Goal: Task Accomplishment & Management: Manage account settings

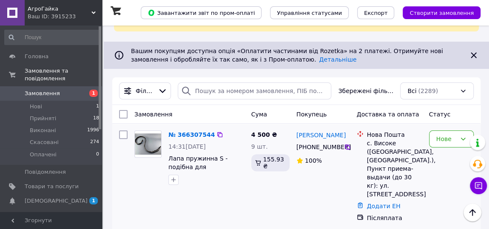
scroll to position [51, 0]
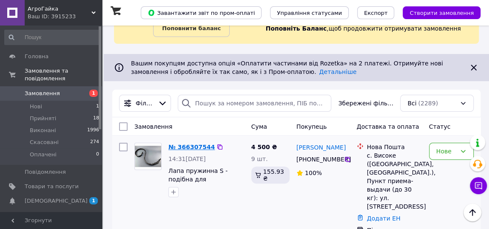
click at [181, 146] on link "№ 366307544" at bounding box center [191, 147] width 46 height 7
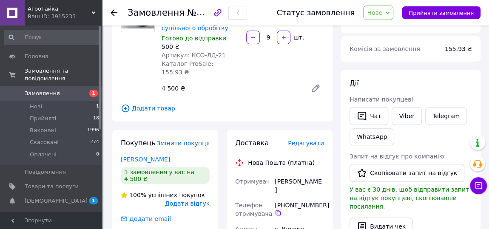
scroll to position [103, 0]
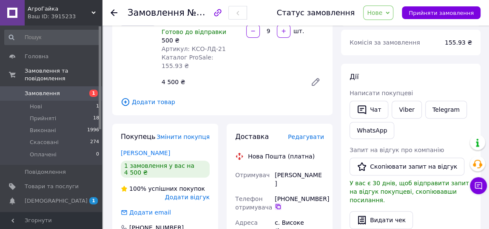
click at [277, 204] on icon at bounding box center [277, 206] width 5 height 5
drag, startPoint x: 320, startPoint y: 161, endPoint x: 267, endPoint y: 152, distance: 53.0
copy div "Отримувач Пушенко Сергій"
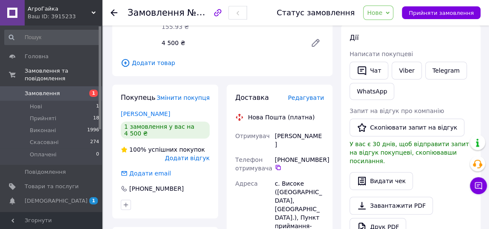
scroll to position [154, 0]
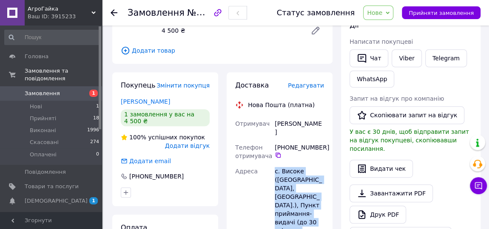
drag, startPoint x: 275, startPoint y: 194, endPoint x: 265, endPoint y: 158, distance: 37.9
copy div "Адреса с. Високе (Чернігівська обл., Ніжинський р-н.), Пункт приймання-видачі (…"
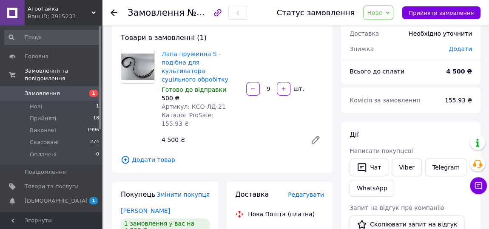
scroll to position [51, 0]
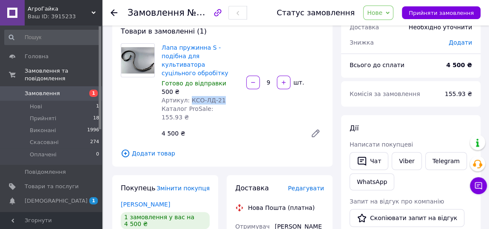
drag, startPoint x: 220, startPoint y: 94, endPoint x: 187, endPoint y: 91, distance: 32.9
click at [187, 96] on div "Артикул: КСО-ЛД-21" at bounding box center [200, 100] width 78 height 8
copy span "КСО-ЛД-21"
click at [379, 18] on span "Нове" at bounding box center [378, 13] width 30 height 14
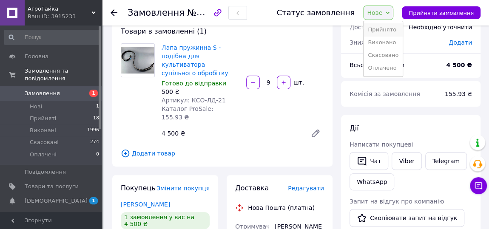
click at [384, 29] on li "Прийнято" at bounding box center [382, 29] width 39 height 13
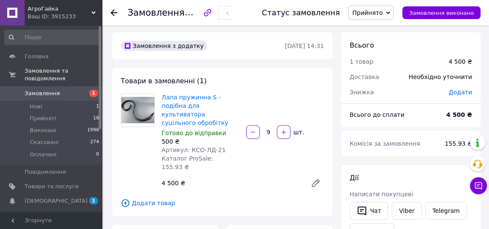
scroll to position [0, 0]
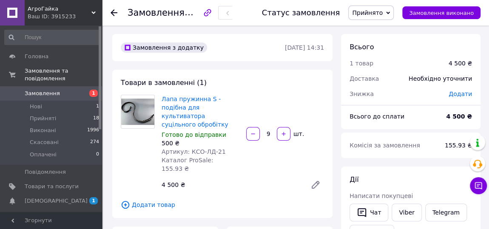
click at [43, 197] on span "[DEMOGRAPHIC_DATA]" at bounding box center [56, 201] width 63 height 8
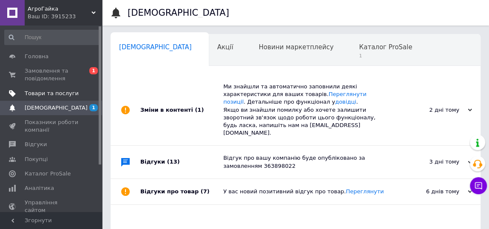
scroll to position [0, 4]
click at [354, 56] on span "1" at bounding box center [380, 56] width 53 height 6
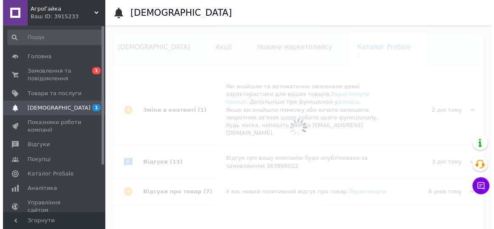
scroll to position [0, 51]
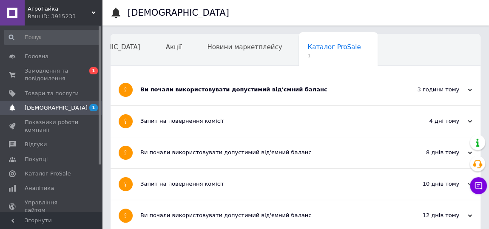
click at [287, 92] on div "Ви почали використовувати допустимий від'ємний баланс" at bounding box center [263, 90] width 246 height 8
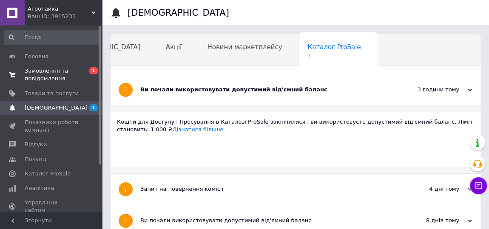
click at [42, 81] on span "Замовлення та повідомлення" at bounding box center [52, 74] width 54 height 15
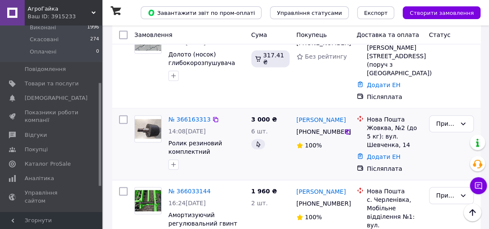
scroll to position [566, 0]
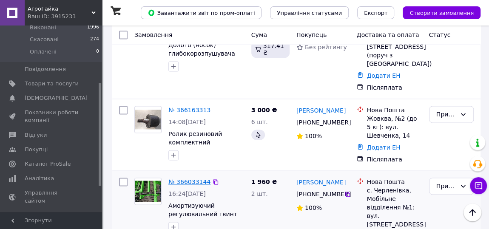
click at [190, 178] on link "№ 366033144" at bounding box center [189, 181] width 42 height 7
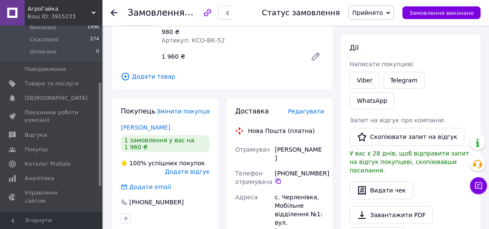
scroll to position [154, 0]
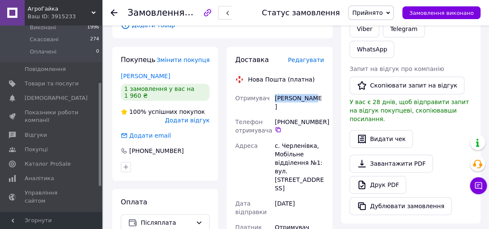
drag, startPoint x: 312, startPoint y: 99, endPoint x: 272, endPoint y: 102, distance: 40.9
click at [272, 102] on div "Отримувач Штирбу Юран Телефон отримувача +380 96 640 57 45   Адреса с. Черленів…" at bounding box center [279, 215] width 92 height 248
copy div "Отримувач Штирбу Юран"
click at [277, 127] on icon at bounding box center [277, 129] width 5 height 5
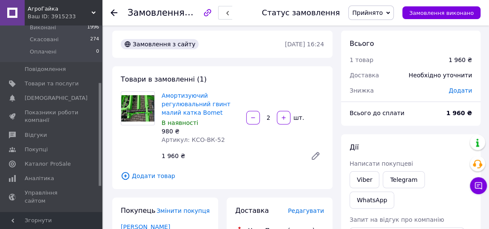
scroll to position [0, 0]
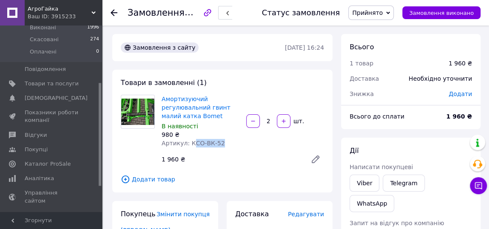
drag, startPoint x: 215, startPoint y: 142, endPoint x: 192, endPoint y: 138, distance: 22.9
click at [190, 140] on span "Артикул: КСО-ВК-52" at bounding box center [192, 143] width 63 height 7
copy span "СО-ВК-52"
click at [246, 143] on div "Амортизуючий регулювальний гвинт малий катка Bomet В наявності 980 ₴ Артикул: К…" at bounding box center [242, 131] width 169 height 76
drag, startPoint x: 219, startPoint y: 143, endPoint x: 190, endPoint y: 146, distance: 28.6
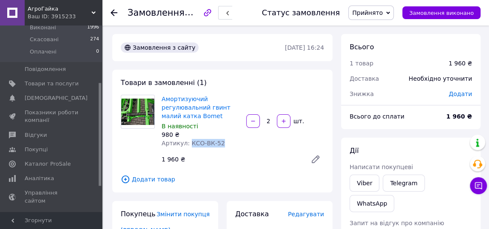
click at [188, 145] on div "Артикул: КСО-ВК-52" at bounding box center [200, 143] width 78 height 8
copy span "КСО-ВК-52"
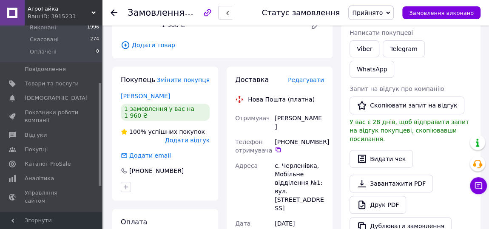
scroll to position [154, 0]
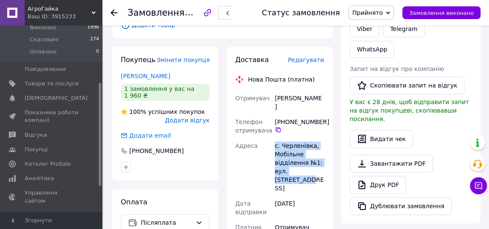
drag, startPoint x: 317, startPoint y: 162, endPoint x: 273, endPoint y: 136, distance: 50.7
click at [273, 138] on div "с. Черленівка, Мобільне відділення №1: вул. [STREET_ADDRESS]" at bounding box center [299, 167] width 53 height 58
copy div "с. Черленівка, Мобільне відділення №1: вул. [STREET_ADDRESS]"
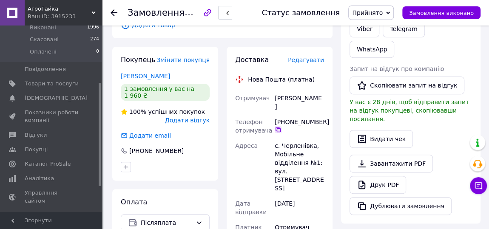
click at [279, 126] on icon at bounding box center [278, 129] width 7 height 7
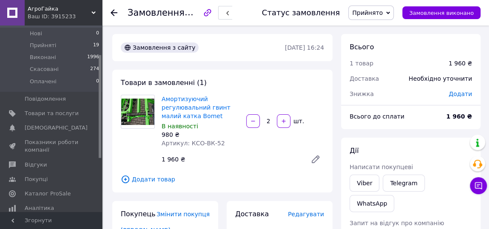
scroll to position [51, 0]
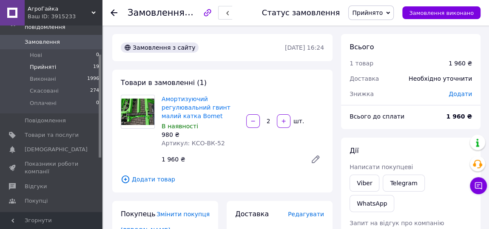
click at [40, 63] on span "Прийняті" at bounding box center [43, 67] width 26 height 8
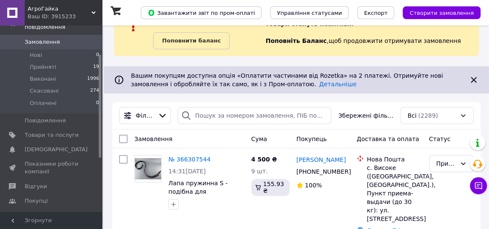
scroll to position [51, 0]
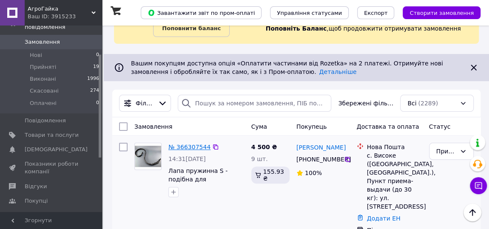
click at [190, 146] on link "№ 366307544" at bounding box center [189, 147] width 42 height 7
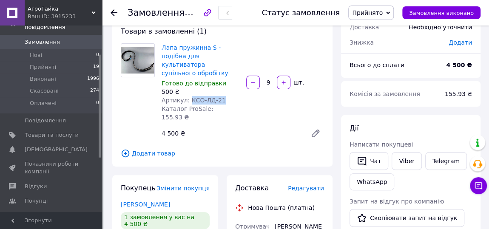
drag, startPoint x: 218, startPoint y: 93, endPoint x: 187, endPoint y: 93, distance: 31.0
click at [187, 96] on div "Артикул: КСО-ЛД-21" at bounding box center [200, 100] width 78 height 8
copy span "КСО-ЛД-21"
click at [51, 63] on span "Прийняті" at bounding box center [43, 67] width 26 height 8
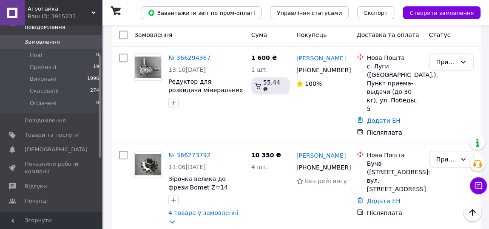
scroll to position [258, 0]
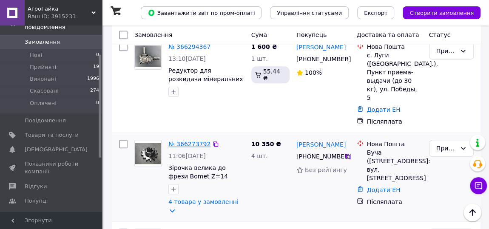
click at [185, 141] on link "№ 366273792" at bounding box center [189, 144] width 42 height 7
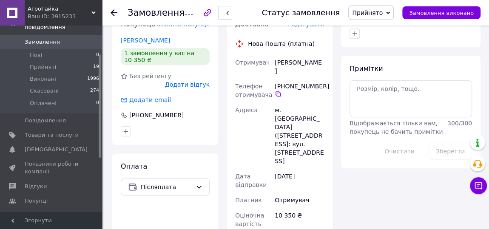
scroll to position [360, 0]
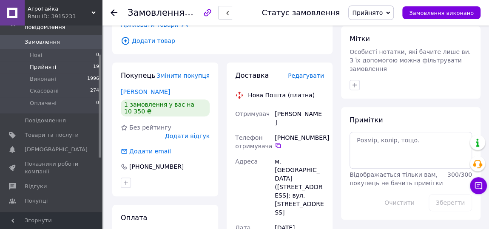
click at [32, 63] on span "Прийняті" at bounding box center [43, 67] width 26 height 8
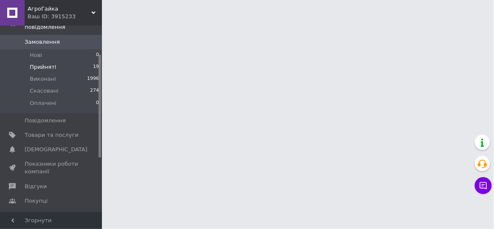
click at [47, 63] on span "Прийняті" at bounding box center [43, 67] width 26 height 8
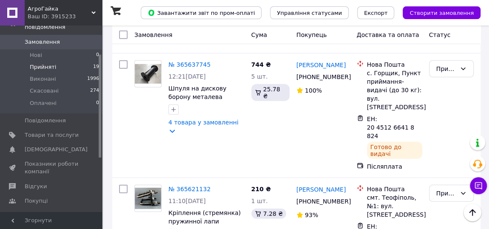
scroll to position [1184, 0]
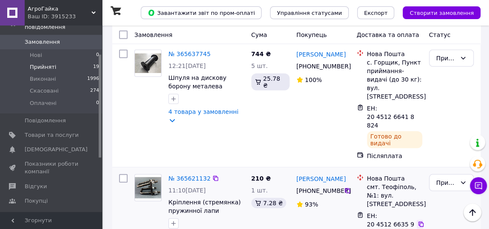
click at [419, 221] on icon at bounding box center [420, 224] width 7 height 7
click at [444, 178] on div "Прийнято" at bounding box center [446, 182] width 20 height 9
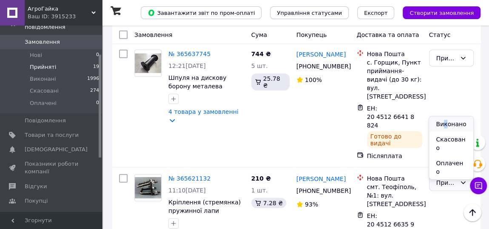
click at [444, 122] on li "Виконано" at bounding box center [451, 123] width 44 height 15
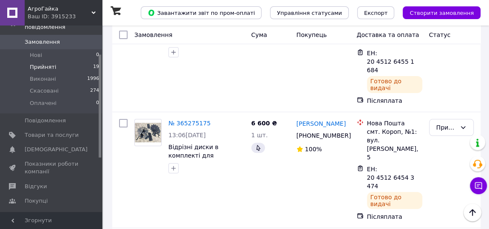
scroll to position [1597, 0]
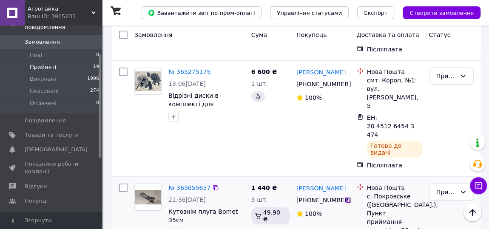
click at [457, 184] on div "Прийнято" at bounding box center [451, 192] width 45 height 17
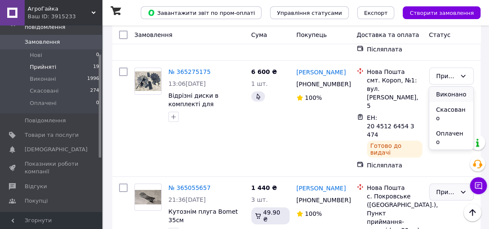
click at [454, 93] on li "Виконано" at bounding box center [451, 94] width 44 height 15
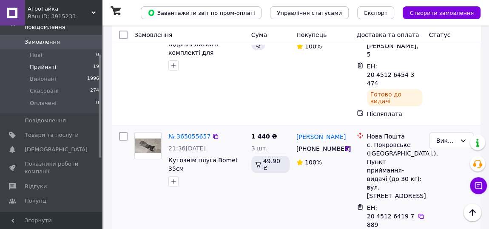
scroll to position [1699, 0]
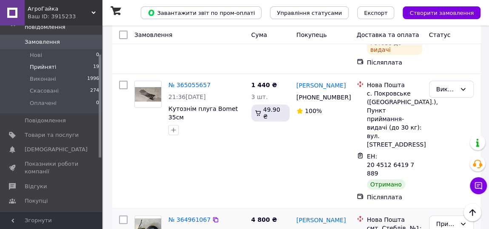
click at [439, 219] on div "Прийнято" at bounding box center [446, 223] width 20 height 9
click at [439, 116] on li "Виконано" at bounding box center [451, 117] width 44 height 15
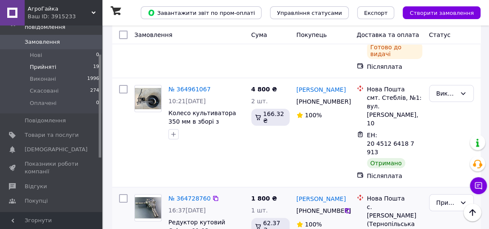
scroll to position [1629, 0]
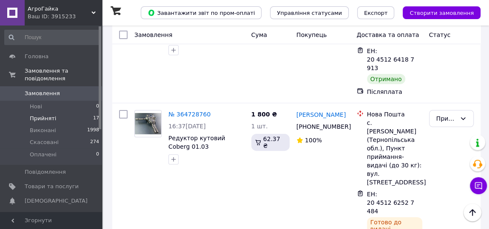
scroll to position [1681, 0]
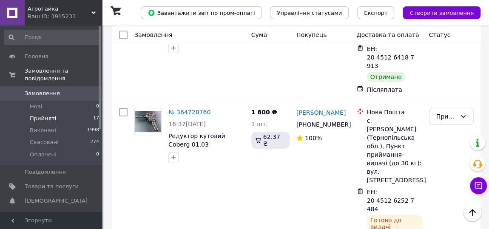
click at [42, 115] on span "Прийняті" at bounding box center [43, 119] width 26 height 8
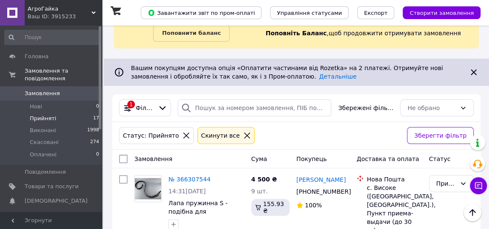
scroll to position [34, 0]
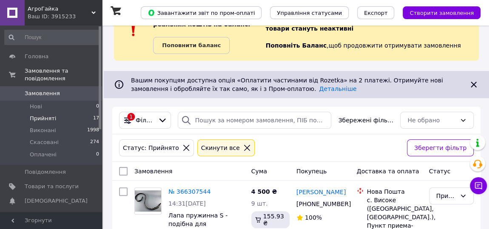
click at [43, 115] on span "Прийняті" at bounding box center [43, 119] width 26 height 8
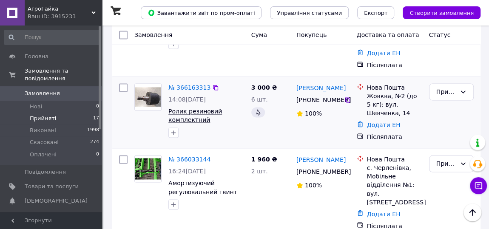
scroll to position [617, 0]
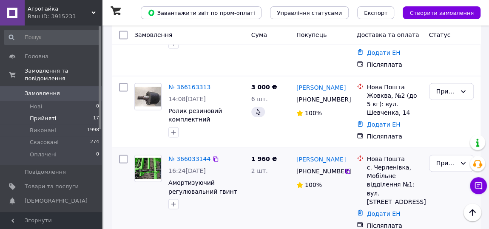
click at [159, 161] on div at bounding box center [148, 181] width 34 height 61
click at [178, 156] on link "№ 366033144" at bounding box center [189, 159] width 42 height 7
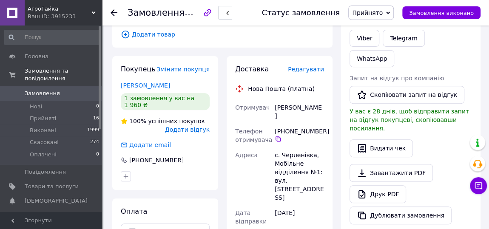
scroll to position [154, 0]
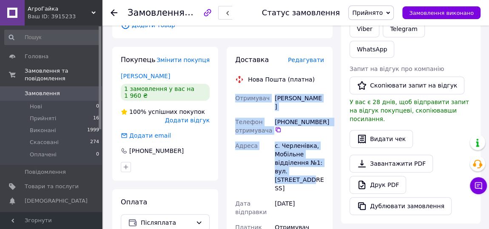
drag, startPoint x: 320, startPoint y: 166, endPoint x: 234, endPoint y: 96, distance: 110.9
click at [234, 96] on div "Отримувач Штирбу Юран Телефон отримувача +380 96 640 57 45   Адреса с. Черленів…" at bounding box center [279, 215] width 92 height 248
copy div "Отримувач Штирбу Юран Телефон отримувача +380 96 640 57 45   Адреса с. Черленів…"
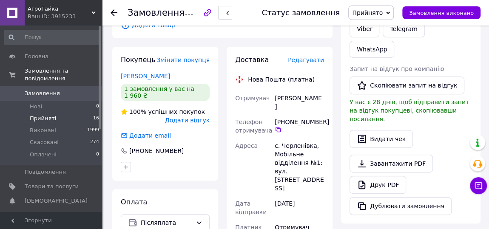
click at [66, 113] on li "Прийняті 16" at bounding box center [52, 119] width 104 height 12
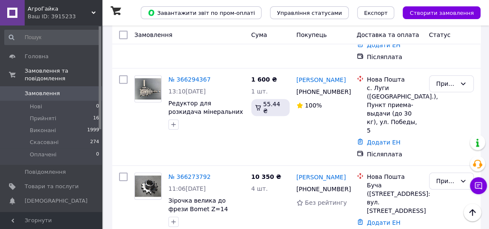
scroll to position [206, 0]
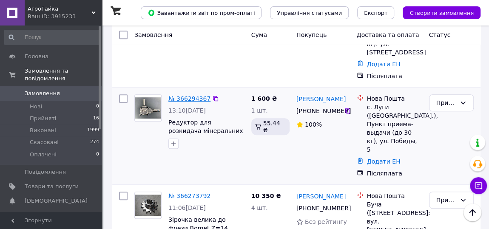
click at [185, 95] on link "№ 366294367" at bounding box center [189, 98] width 42 height 7
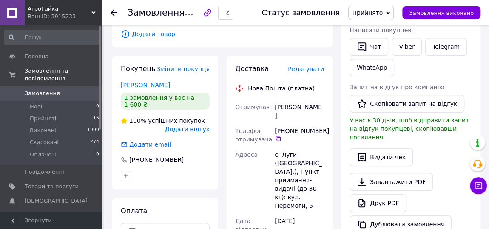
scroll to position [153, 0]
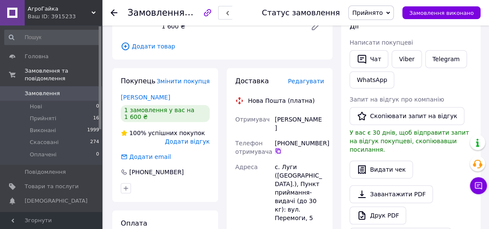
click at [277, 148] on icon at bounding box center [277, 150] width 5 height 5
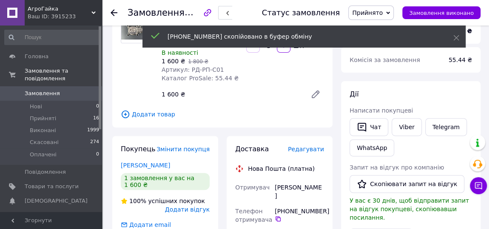
scroll to position [102, 0]
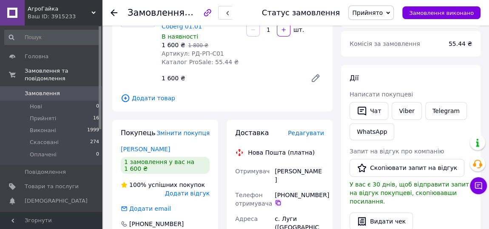
click at [276, 200] on icon at bounding box center [277, 202] width 5 height 5
drag, startPoint x: 320, startPoint y: 171, endPoint x: 275, endPoint y: 175, distance: 44.3
click at [275, 175] on div "Довган Степан" at bounding box center [299, 176] width 53 height 24
copy div "Довган Степан"
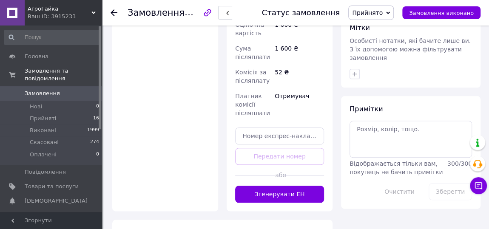
scroll to position [411, 0]
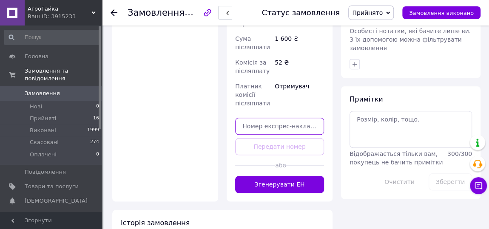
click at [261, 118] on input "text" at bounding box center [279, 126] width 89 height 17
paste input "20451269162966"
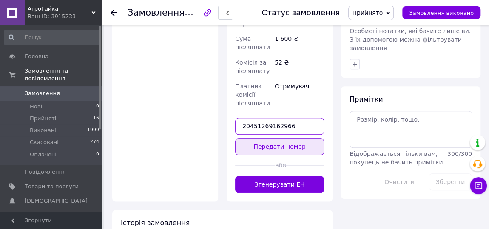
type input "20451269162966"
drag, startPoint x: 271, startPoint y: 130, endPoint x: 142, endPoint y: 145, distance: 129.7
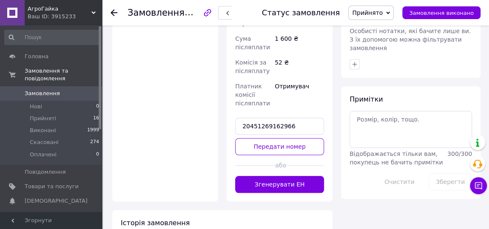
click at [266, 138] on button "Передати номер" at bounding box center [279, 146] width 89 height 17
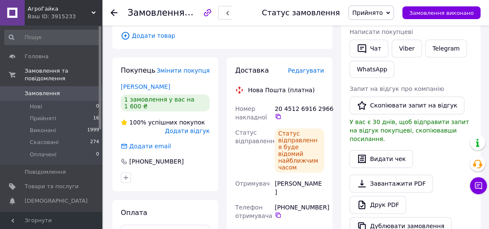
scroll to position [163, 0]
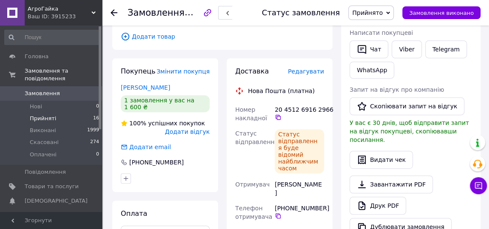
click at [66, 113] on li "Прийняті 16" at bounding box center [52, 119] width 104 height 12
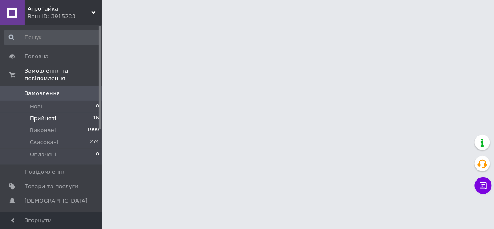
click at [35, 115] on span "Прийняті" at bounding box center [43, 119] width 26 height 8
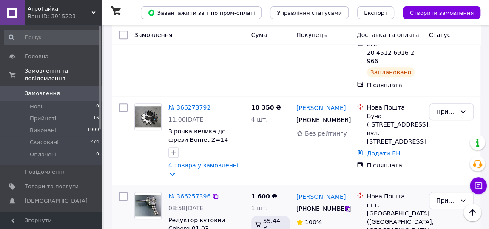
scroll to position [412, 0]
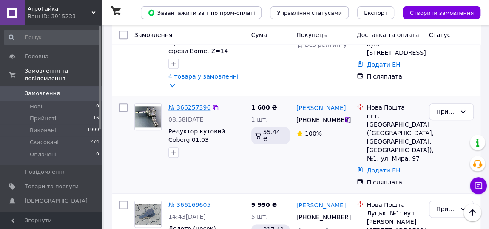
click at [195, 104] on link "№ 366257396" at bounding box center [189, 107] width 42 height 7
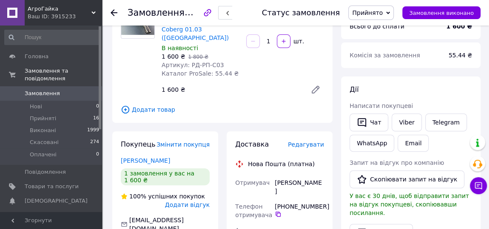
scroll to position [103, 0]
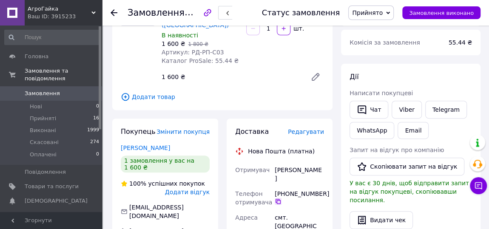
click at [277, 198] on icon at bounding box center [278, 201] width 7 height 7
drag, startPoint x: 316, startPoint y: 163, endPoint x: 273, endPoint y: 161, distance: 42.5
click at [273, 162] on div "Бугай Михайло" at bounding box center [299, 174] width 53 height 24
copy div "Бугай Михайло"
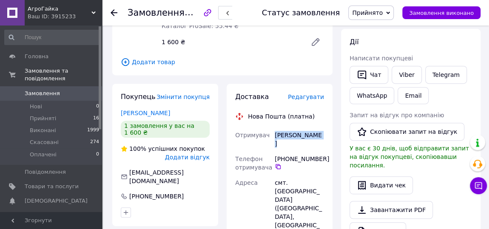
scroll to position [154, 0]
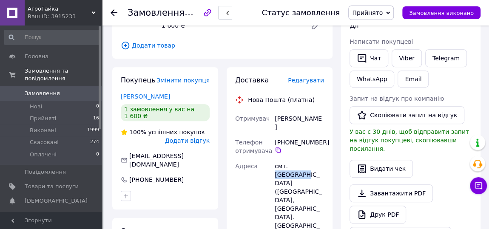
drag, startPoint x: 306, startPoint y: 148, endPoint x: 287, endPoint y: 147, distance: 19.2
click at [287, 159] on div "смт. [GEOGRAPHIC_DATA] ([GEOGRAPHIC_DATA], [GEOGRAPHIC_DATA]. [GEOGRAPHIC_DATA]…" at bounding box center [299, 205] width 53 height 92
copy div "Куликівка"
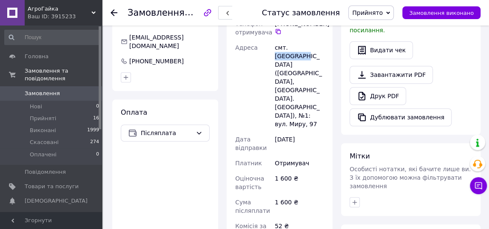
scroll to position [360, 0]
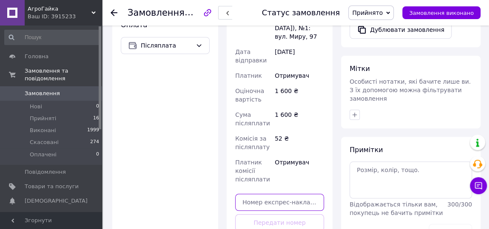
click at [270, 194] on input "text" at bounding box center [279, 202] width 89 height 17
paste input "20451269168825"
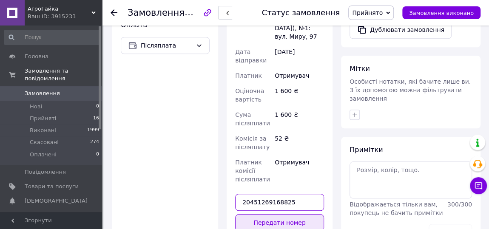
type input "20451269168825"
drag, startPoint x: 275, startPoint y: 182, endPoint x: 198, endPoint y: 176, distance: 76.8
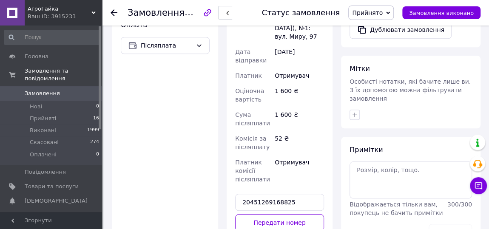
click at [275, 214] on button "Передати номер" at bounding box center [279, 222] width 89 height 17
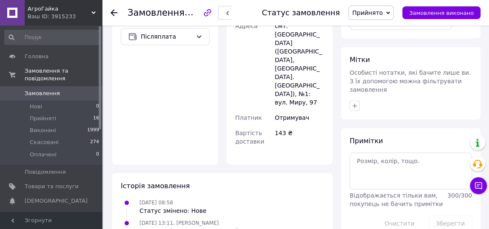
scroll to position [266, 0]
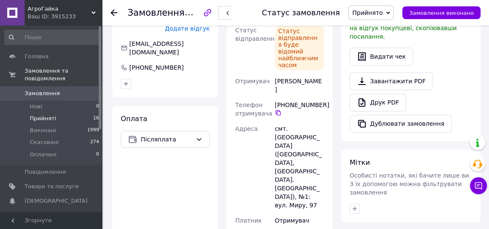
click at [51, 115] on span "Прийняті" at bounding box center [43, 119] width 26 height 8
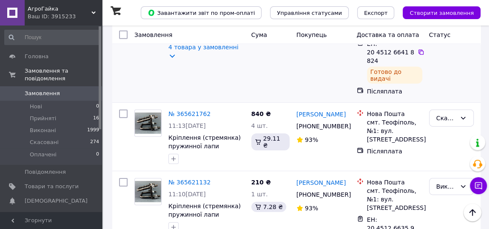
scroll to position [1339, 0]
